Goal: Find specific page/section: Find specific page/section

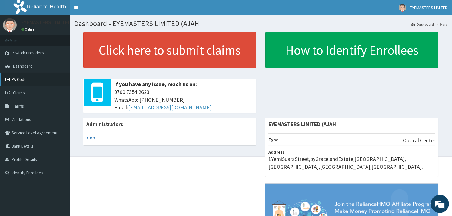
click at [28, 81] on link "PA Code" at bounding box center [35, 79] width 70 height 13
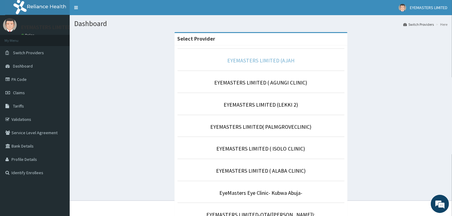
click at [242, 62] on link "EYEMASTERS LIMITED (AJAH" at bounding box center [260, 60] width 67 height 7
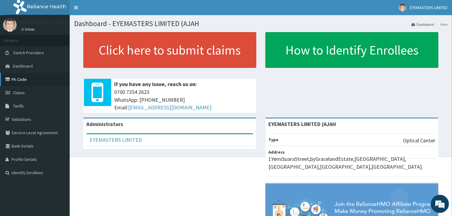
click at [40, 82] on link "PA Code" at bounding box center [35, 79] width 70 height 13
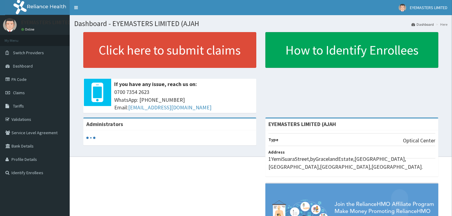
click at [19, 80] on link "PA Code" at bounding box center [35, 79] width 70 height 13
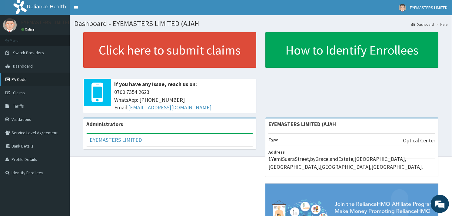
click at [31, 83] on link "PA Code" at bounding box center [35, 79] width 70 height 13
